Goal: Information Seeking & Learning: Learn about a topic

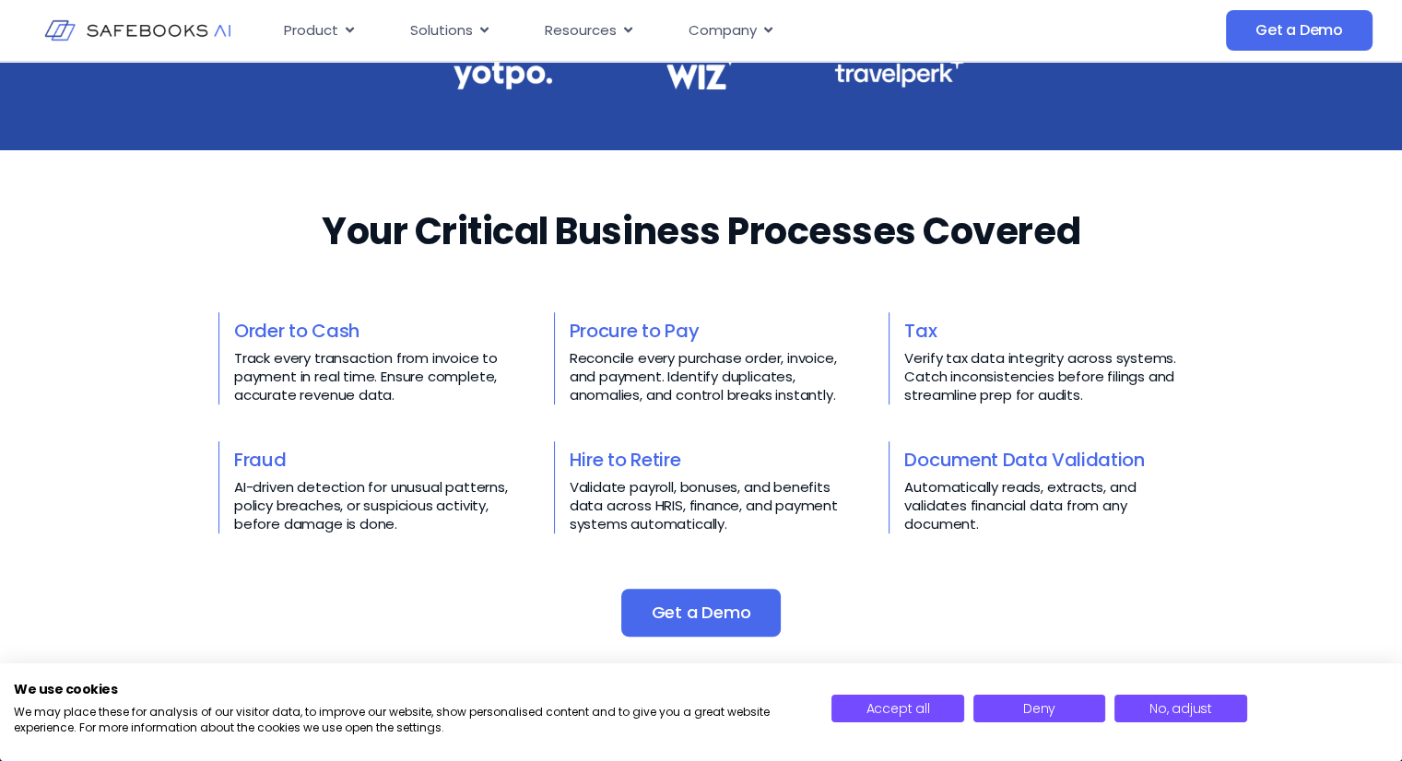
scroll to position [656, 0]
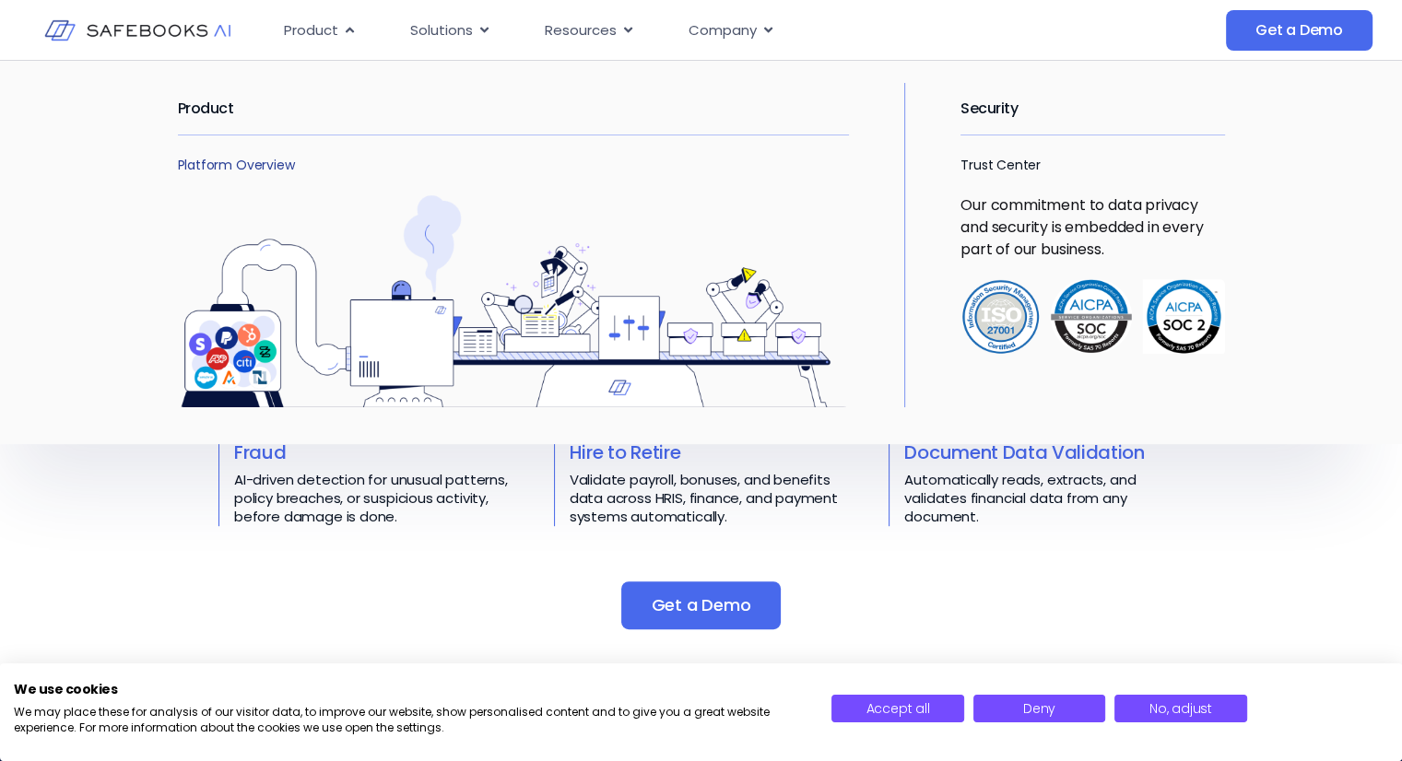
click at [256, 167] on link "Platform Overview" at bounding box center [236, 165] width 117 height 18
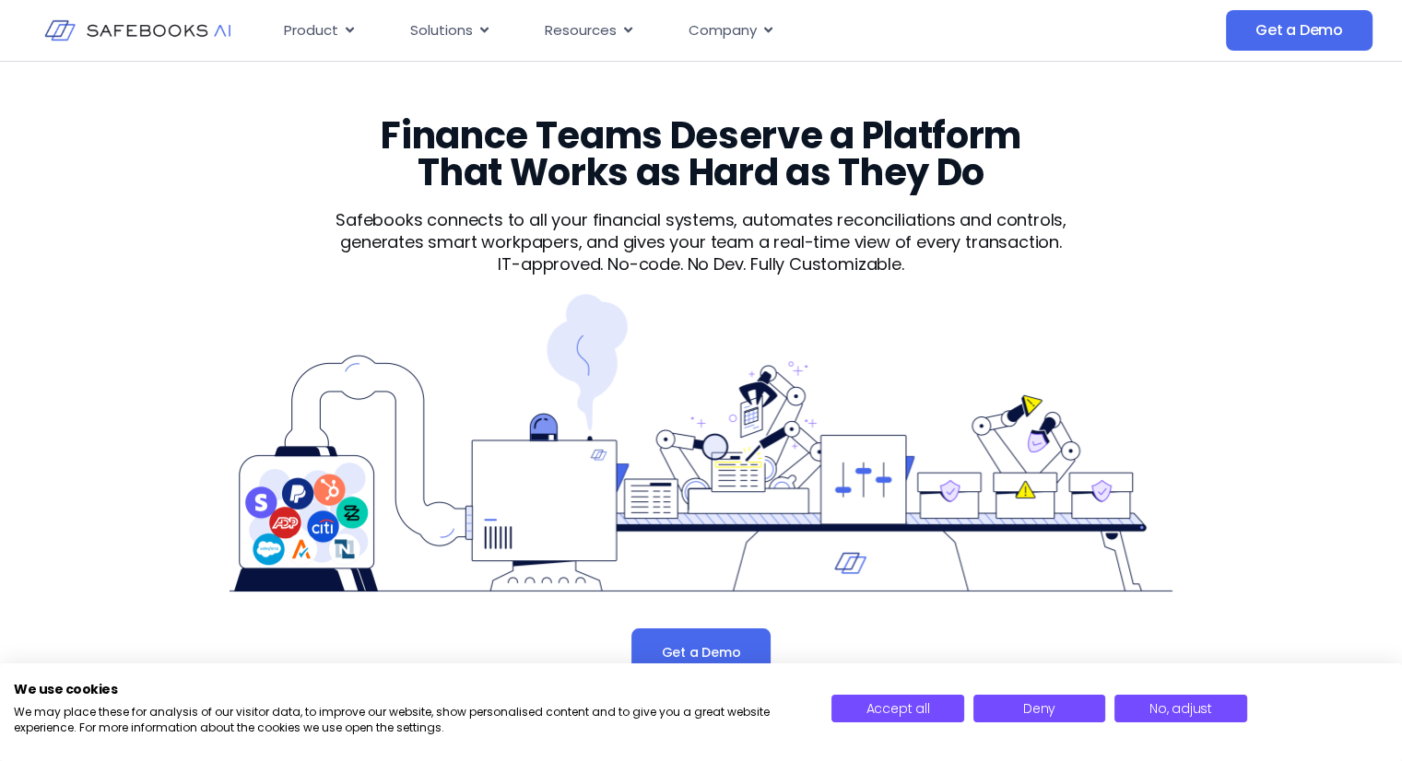
click at [358, 222] on p "Safebooks connects to all your financial systems, automates reconciliations and…" at bounding box center [700, 231] width 795 height 44
click at [91, 30] on img at bounding box center [137, 30] width 186 height 53
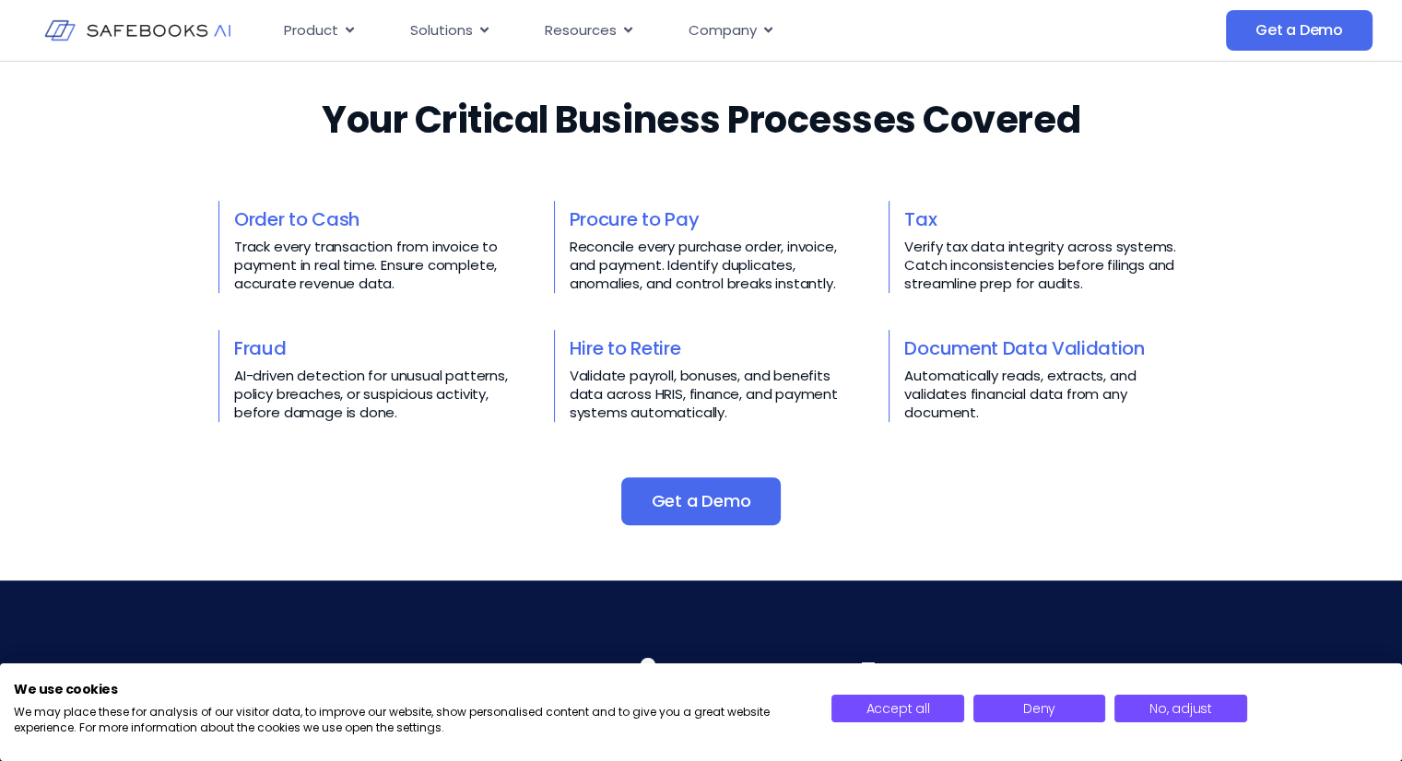
scroll to position [759, 0]
